Goal: Browse casually

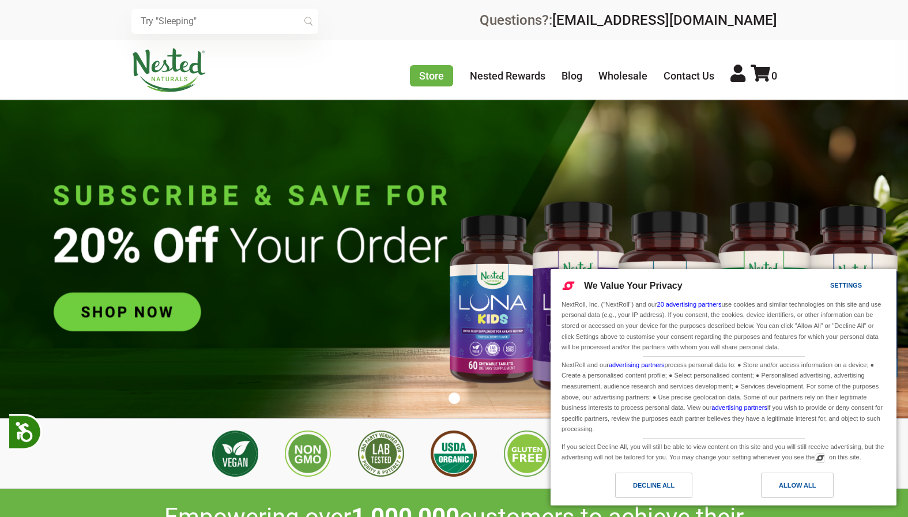
scroll to position [0, 405]
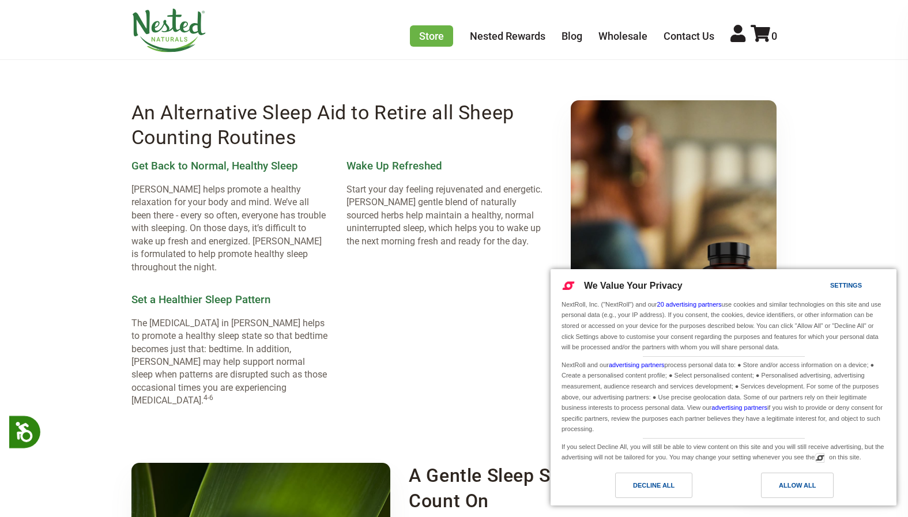
scroll to position [1552, 0]
